Goal: Transaction & Acquisition: Download file/media

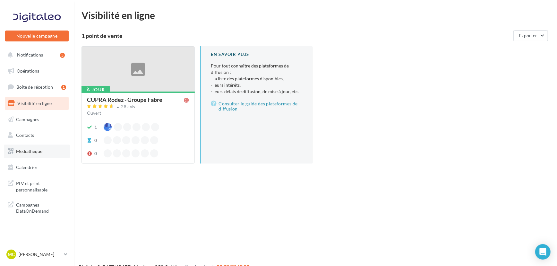
click at [48, 152] on link "Médiathèque" at bounding box center [37, 151] width 66 height 13
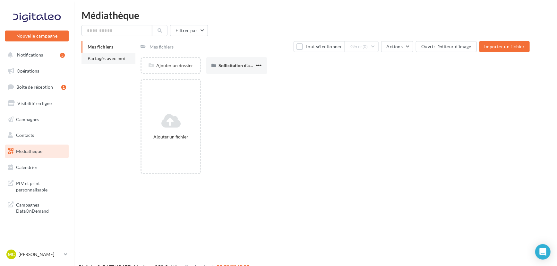
click at [95, 56] on span "Partagés avec moi" at bounding box center [107, 58] width 38 height 5
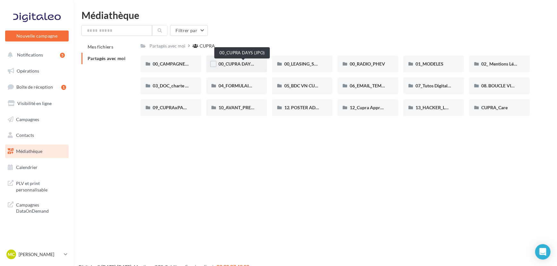
click at [232, 64] on span "00_CUPRA DAYS (JPO)" at bounding box center [242, 63] width 47 height 5
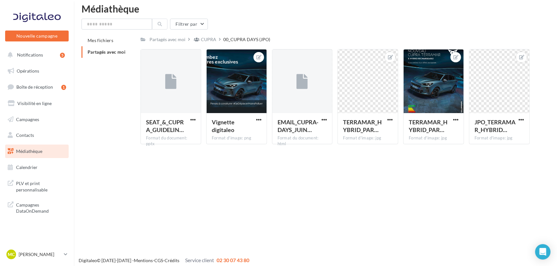
scroll to position [10, 0]
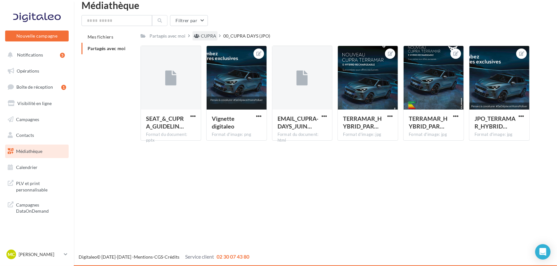
click at [210, 37] on div "CUPRA" at bounding box center [208, 36] width 15 height 6
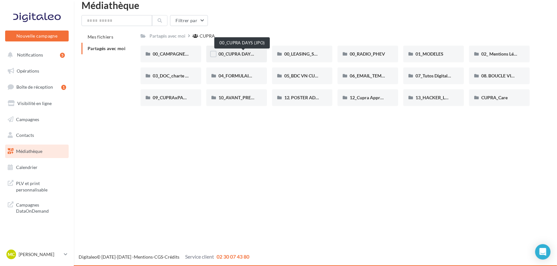
click at [244, 54] on span "00_CUPRA DAYS (JPO)" at bounding box center [242, 53] width 47 height 5
click at [36, 250] on div "MC Marjorie COSTES cupra_rodez" at bounding box center [33, 255] width 55 height 10
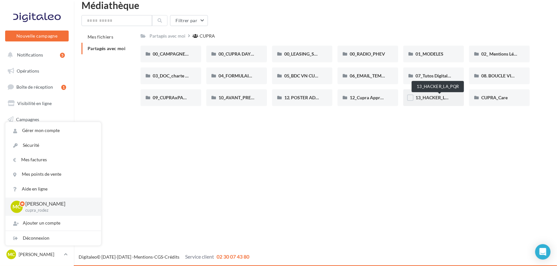
click at [431, 96] on span "13_HACKER_LA_PQR" at bounding box center [438, 97] width 44 height 5
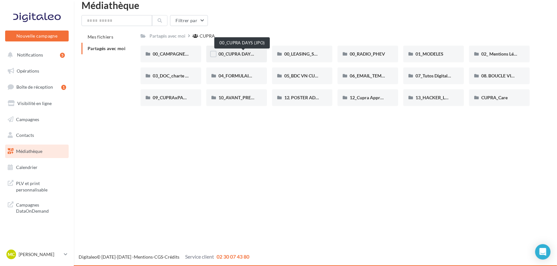
click at [243, 55] on span "00_CUPRA DAYS (JPO)" at bounding box center [242, 53] width 47 height 5
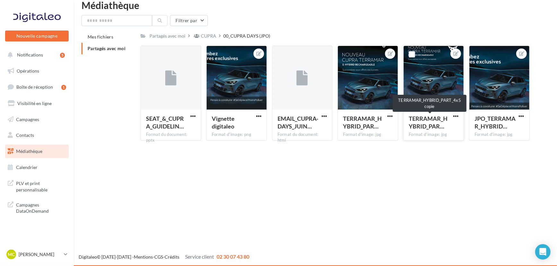
click at [426, 125] on span "TERRAMAR_HYBRID_PAR…" at bounding box center [428, 122] width 39 height 15
click at [457, 113] on button "button" at bounding box center [456, 116] width 8 height 6
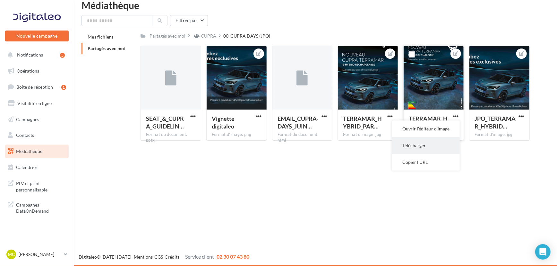
click at [424, 145] on button "Télécharger" at bounding box center [426, 145] width 68 height 17
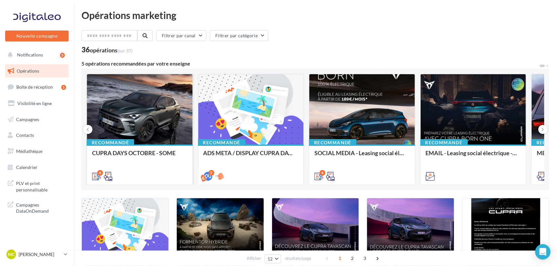
click at [127, 101] on div at bounding box center [140, 109] width 106 height 71
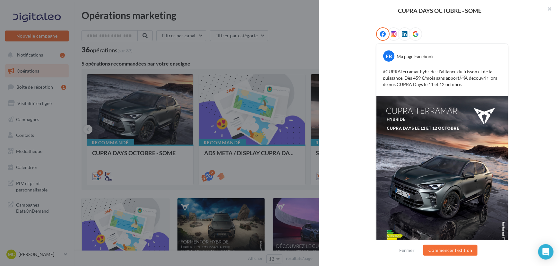
scroll to position [124, 0]
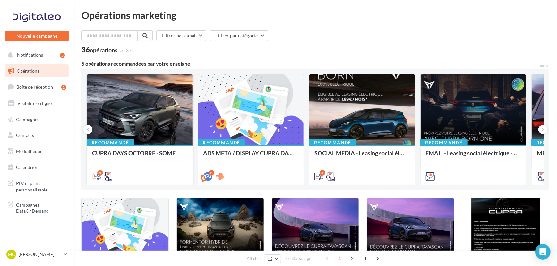
click at [118, 122] on div at bounding box center [140, 109] width 106 height 71
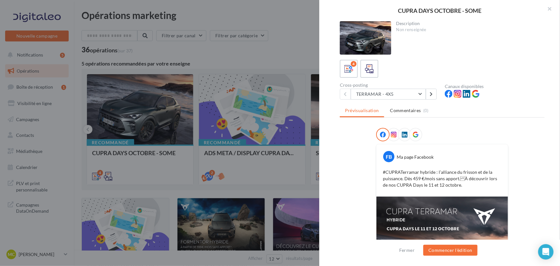
click at [459, 184] on p "#CUPRATerramar hybride : l’alliance du frisson et de la puissance. Dès 459 €/mo…" at bounding box center [442, 178] width 119 height 19
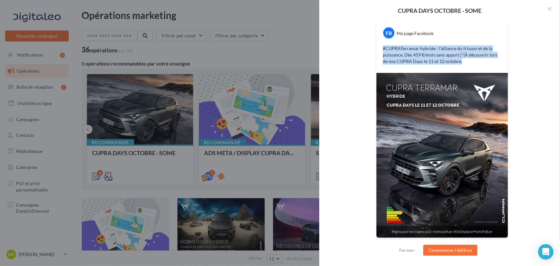
drag, startPoint x: 382, startPoint y: 47, endPoint x: 460, endPoint y: 61, distance: 79.6
click at [460, 61] on p "#CUPRATerramar hybride : l’alliance du frisson et de la puissance. Dès 459 €/mo…" at bounding box center [442, 54] width 119 height 19
drag, startPoint x: 459, startPoint y: 61, endPoint x: 381, endPoint y: 46, distance: 79.4
click at [381, 46] on div "#CUPRATerramar hybride : l’alliance du frisson et de la puissance. Dès 459 €/mo…" at bounding box center [442, 55] width 128 height 22
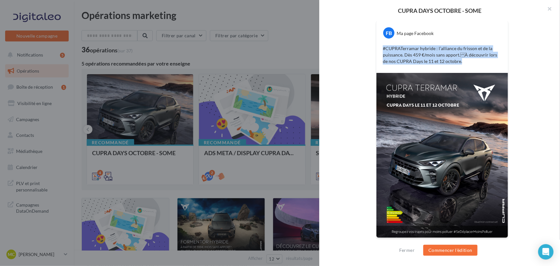
copy p "#CUPRATerramar hybride : l’alliance du frisson et de la puissance. Dès 459 €/mo…"
click at [378, 48] on div "#CUPRATerramar hybride : l’alliance du frisson et de la puissance. Dès 459 €/mo…" at bounding box center [442, 55] width 128 height 22
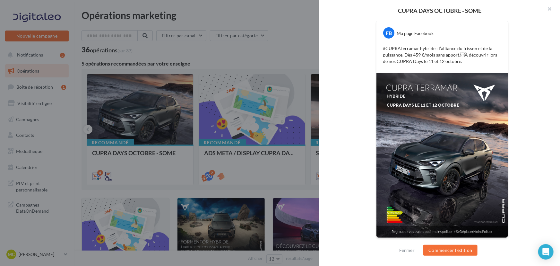
click at [359, 68] on div "FB Ma page Facebook #CUPRATerramar hybride : l’alliance du frisson et de la pui…" at bounding box center [442, 125] width 205 height 242
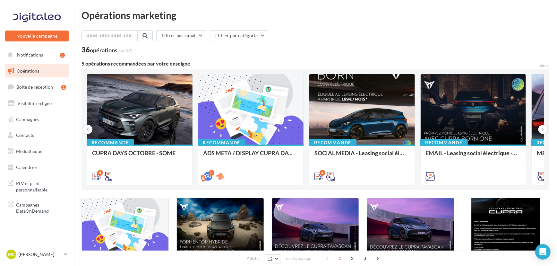
click at [479, 45] on div "Filtrer par canal Filtrer par catégorie 36 opérations (sur 37)" at bounding box center [316, 41] width 468 height 23
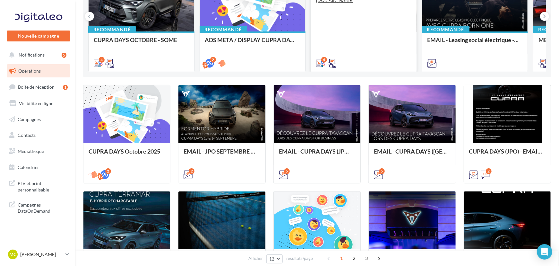
scroll to position [116, 0]
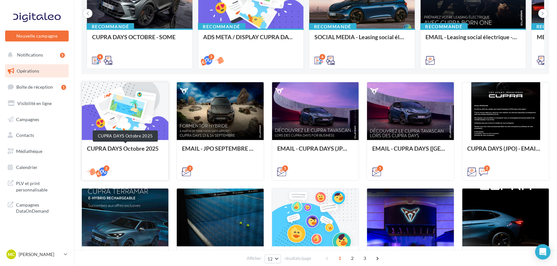
click at [124, 150] on div "CUPRA DAYS Octobre 2025" at bounding box center [125, 151] width 76 height 13
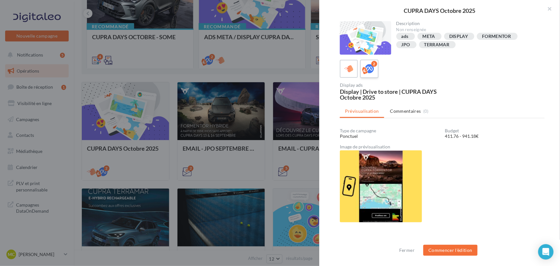
click at [371, 67] on icon at bounding box center [369, 68] width 9 height 9
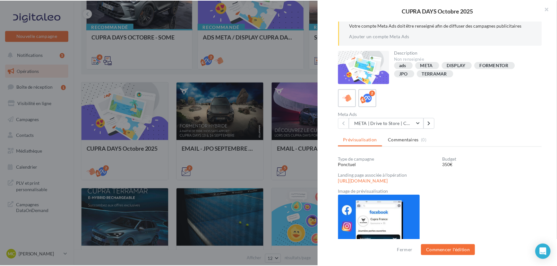
scroll to position [45, 0]
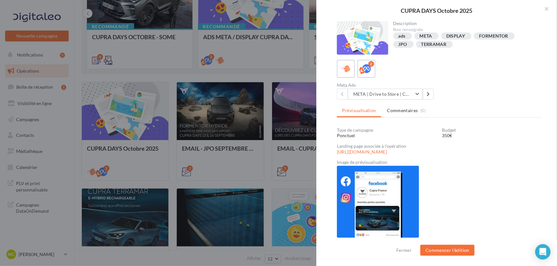
click at [292, 169] on div at bounding box center [278, 133] width 557 height 266
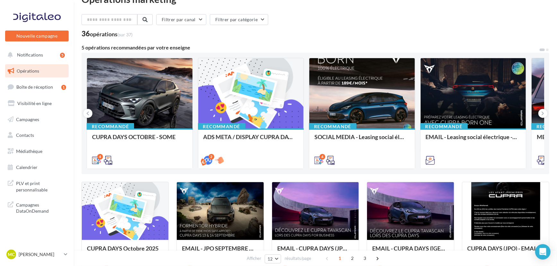
scroll to position [0, 0]
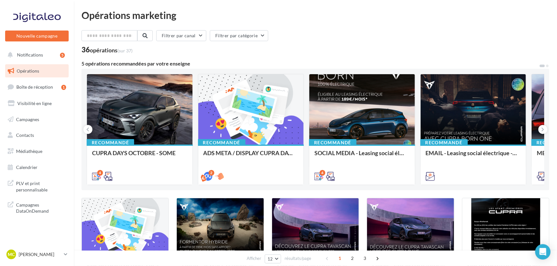
drag, startPoint x: 275, startPoint y: 148, endPoint x: 276, endPoint y: 124, distance: 24.5
click at [288, 16] on div "Opérations marketing" at bounding box center [316, 15] width 468 height 10
click at [456, 22] on div "Opérations marketing Filtrer par canal Filtrer par catégorie 36 opérations (sur…" at bounding box center [316, 269] width 468 height 519
click at [327, 40] on div "Filtrer par canal Filtrer par catégorie" at bounding box center [316, 36] width 468 height 13
click at [391, 45] on div "Filtrer par canal Filtrer par catégorie 36 opérations (sur 37)" at bounding box center [316, 41] width 468 height 23
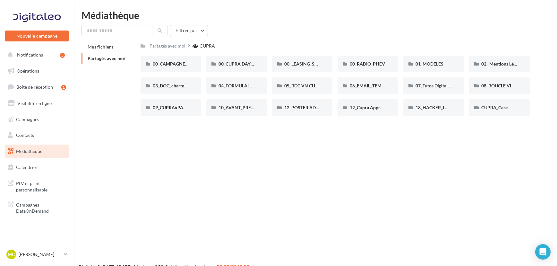
scroll to position [10, 0]
